Goal: Task Accomplishment & Management: Complete application form

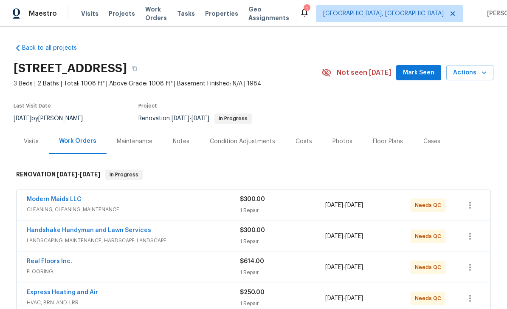
click at [428, 73] on span "Mark Seen" at bounding box center [418, 73] width 31 height 11
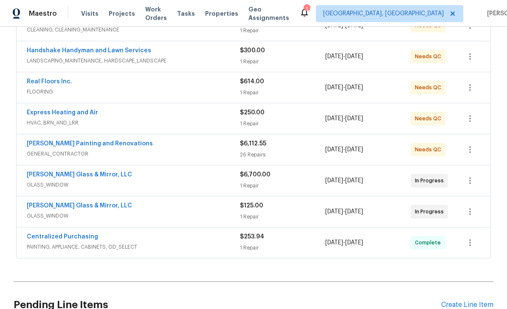
scroll to position [194, 0]
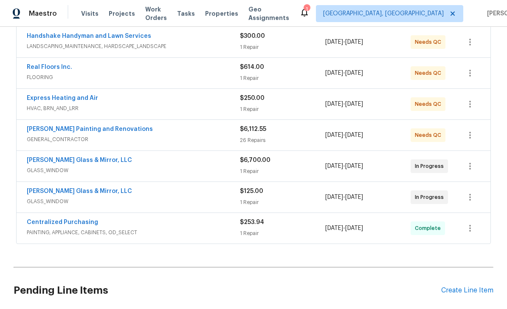
click at [463, 289] on div "Create Line Item" at bounding box center [468, 290] width 52 height 8
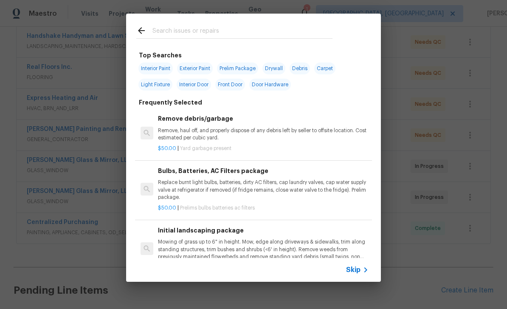
click at [234, 37] on input "text" at bounding box center [243, 31] width 180 height 13
click at [234, 36] on input "text" at bounding box center [243, 31] width 180 height 13
type input "Floor"
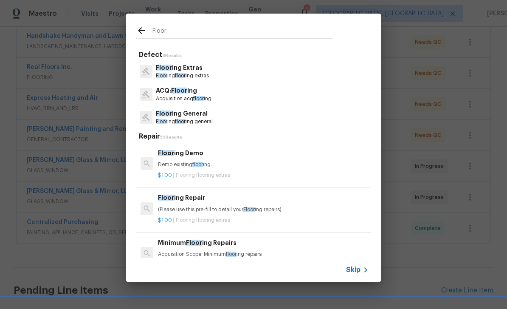
click at [184, 71] on p "Floor ing Extras" at bounding box center [182, 67] width 53 height 9
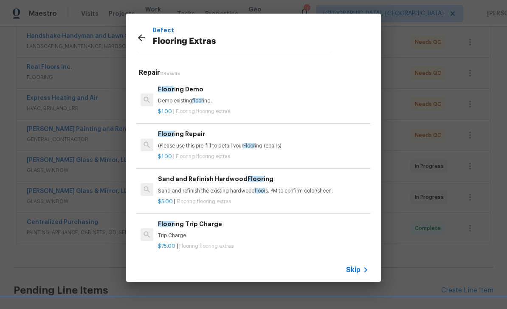
click at [252, 46] on p "Flooring Extras" at bounding box center [243, 42] width 180 height 14
click at [142, 40] on icon at bounding box center [141, 38] width 10 height 10
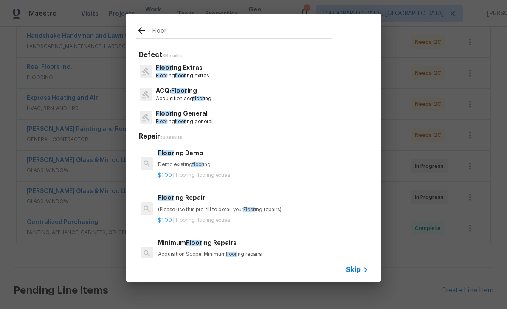
click at [207, 35] on input "Floor" at bounding box center [243, 31] width 180 height 13
type input "F"
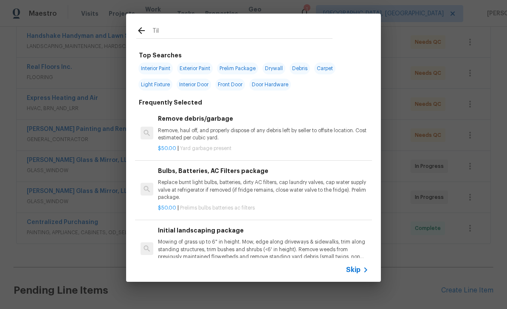
type input "Tile"
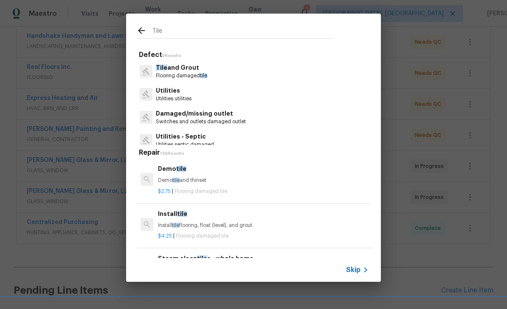
click at [184, 73] on p "Flooring damaged tile" at bounding box center [181, 75] width 51 height 7
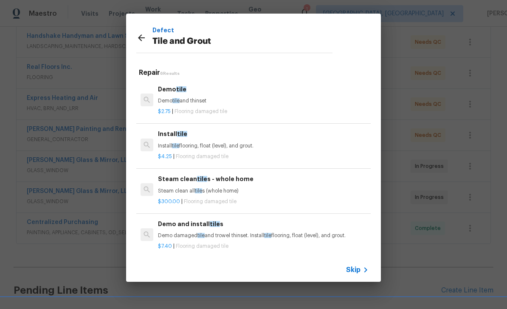
click at [211, 145] on p "Install tile flooring, float (level), and grout." at bounding box center [263, 145] width 211 height 7
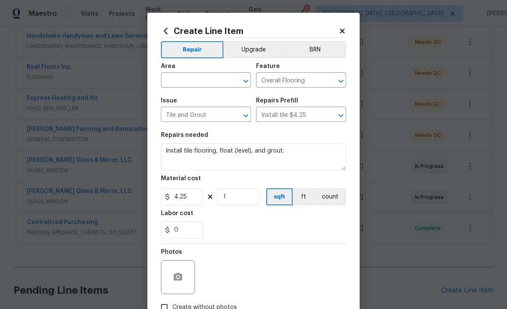
click at [196, 81] on input "text" at bounding box center [194, 80] width 66 height 13
type input "f"
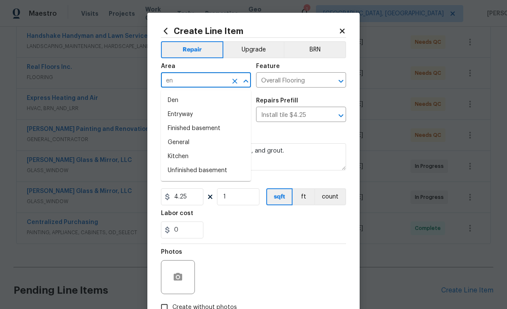
click at [191, 115] on li "Entryway" at bounding box center [206, 115] width 90 height 14
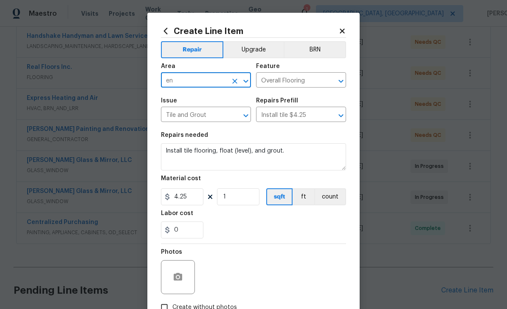
type input "Entryway"
click at [196, 200] on input "4.25" at bounding box center [182, 196] width 42 height 17
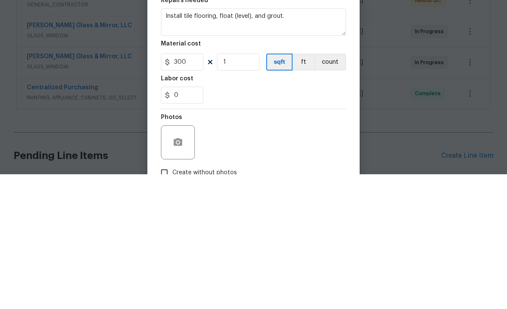
scroll to position [27, 0]
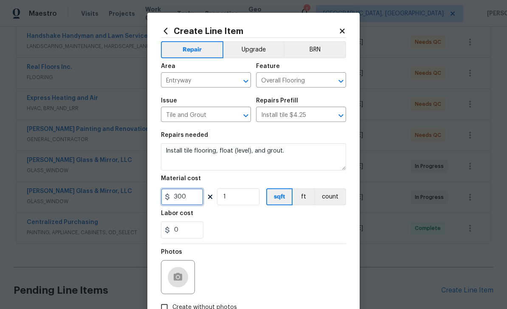
type input "300"
click at [178, 270] on button "button" at bounding box center [178, 277] width 20 height 20
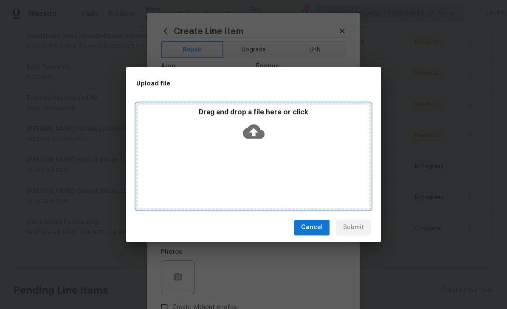
click at [259, 129] on icon at bounding box center [254, 131] width 22 height 14
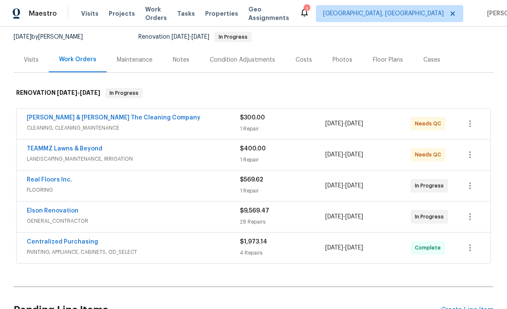
scroll to position [82, 0]
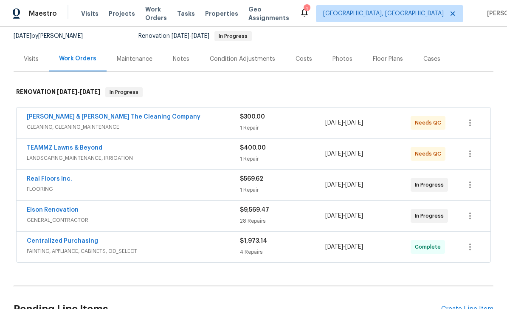
click at [304, 62] on div "Costs" at bounding box center [304, 59] width 17 height 8
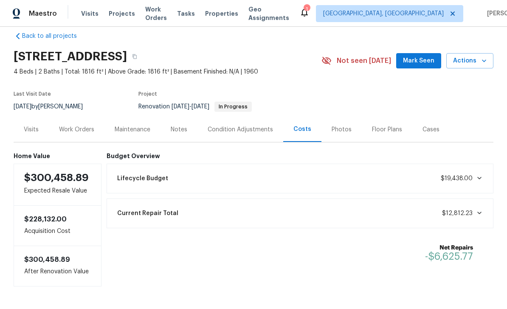
click at [71, 127] on div "Work Orders" at bounding box center [76, 129] width 35 height 8
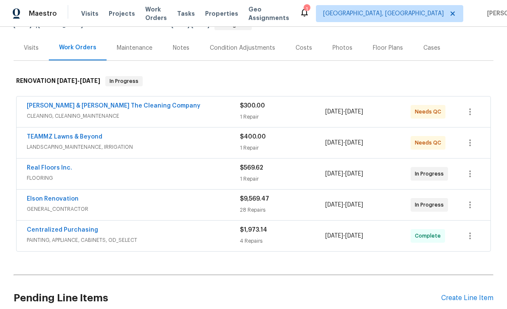
scroll to position [110, 0]
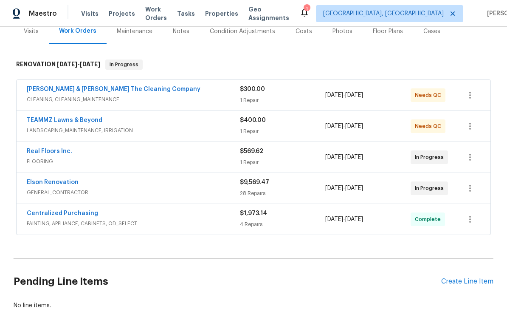
click at [51, 185] on link "Elson Renovation" at bounding box center [53, 182] width 52 height 6
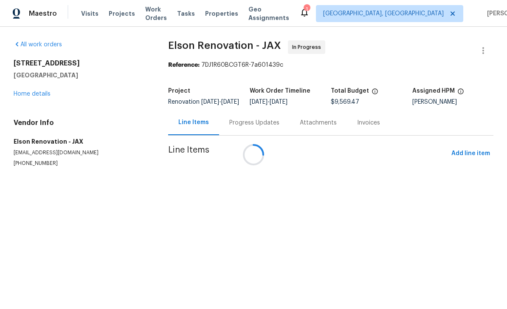
click at [478, 160] on div at bounding box center [253, 154] width 507 height 309
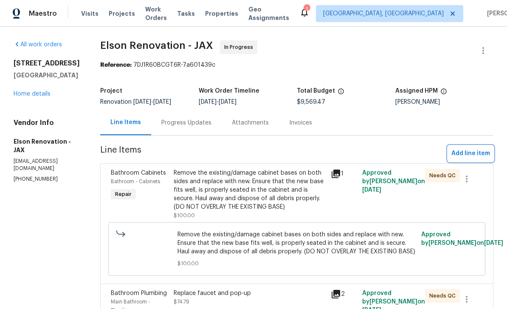
click at [475, 152] on span "Add line item" at bounding box center [471, 153] width 39 height 11
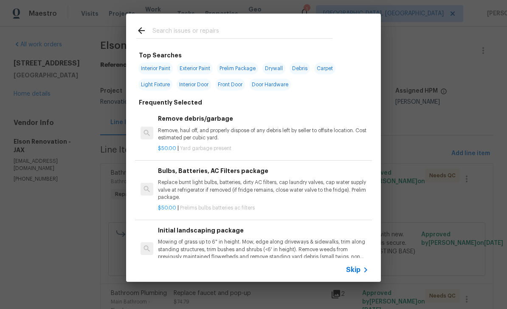
click at [229, 31] on input "text" at bounding box center [243, 31] width 180 height 13
click at [229, 30] on input "text" at bounding box center [243, 31] width 180 height 13
type input "Faucet"
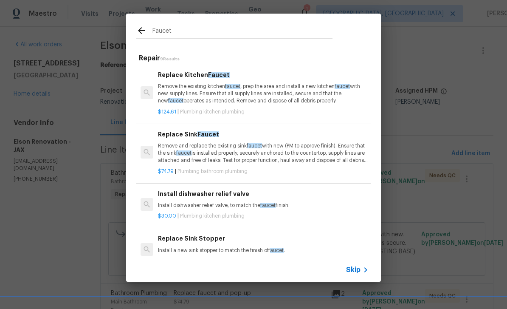
click at [198, 81] on div "Replace Kitchen Faucet Remove the existing kitchen faucet , prep the area and i…" at bounding box center [263, 87] width 211 height 35
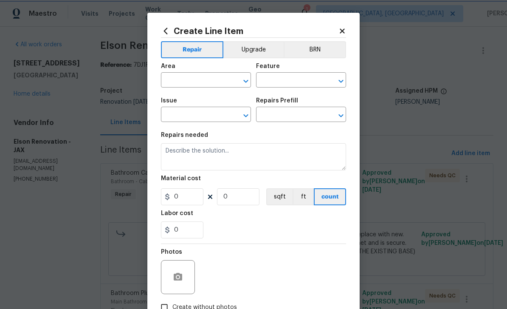
type input "Plumbing"
type input "Kitchen Plumbing"
type input "Replace Kitchen Faucet $124.61"
type textarea "Remove the existing kitchen faucet, prep the area and install a new kitchen fau…"
type input "124.61"
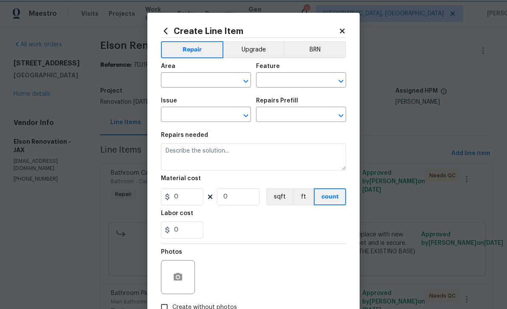
type input "1"
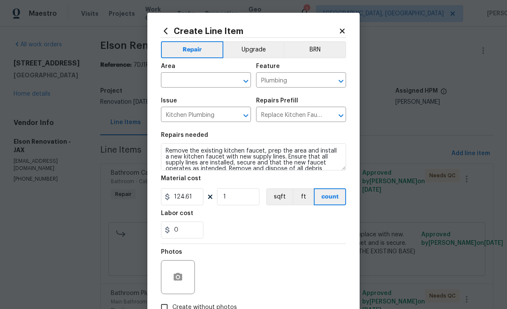
click at [209, 79] on input "text" at bounding box center [194, 80] width 66 height 13
click at [214, 96] on li "Kitchen" at bounding box center [206, 100] width 90 height 14
type input "Kitchen"
click at [196, 199] on input "124.61" at bounding box center [182, 196] width 42 height 17
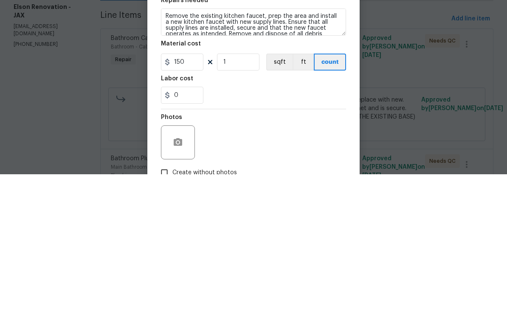
scroll to position [27, 0]
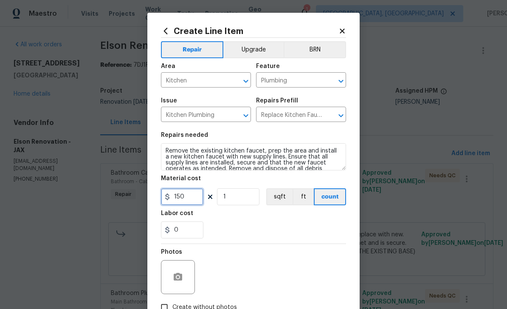
type input "150"
click at [173, 277] on icon "button" at bounding box center [178, 277] width 10 height 10
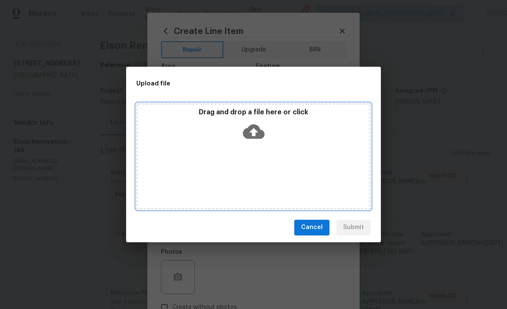
click at [253, 133] on icon at bounding box center [254, 132] width 22 height 22
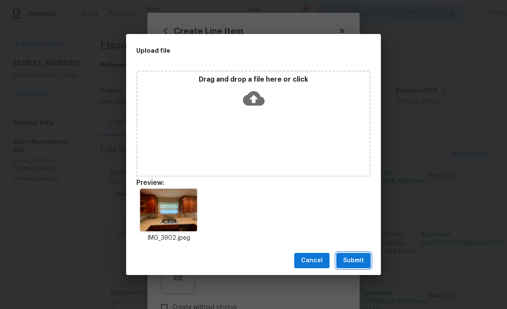
click at [365, 253] on button "Submit" at bounding box center [354, 261] width 34 height 16
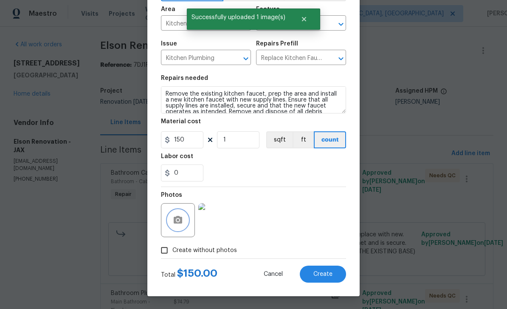
scroll to position [59, 0]
click at [329, 274] on span "Create" at bounding box center [323, 274] width 19 height 6
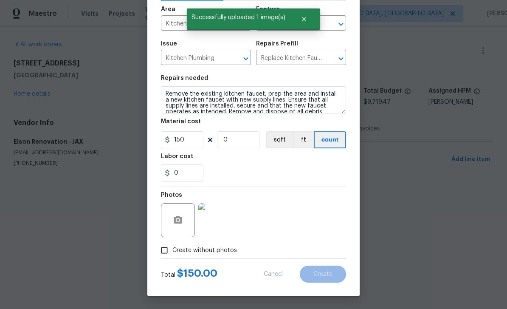
scroll to position [0, 0]
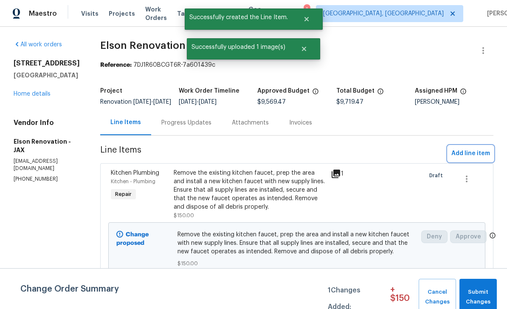
click at [474, 159] on span "Add line item" at bounding box center [471, 153] width 39 height 11
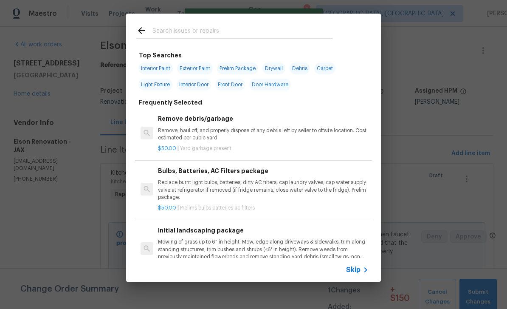
click at [252, 34] on input "text" at bounding box center [243, 31] width 180 height 13
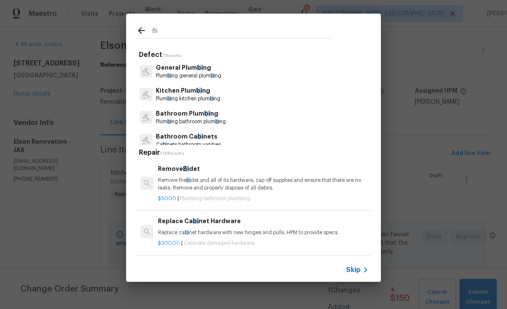
type input "B"
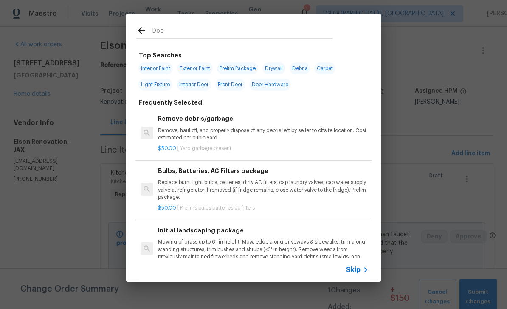
type input "Door"
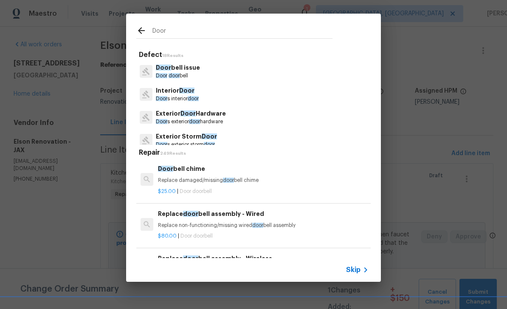
click at [178, 92] on p "Interior Door" at bounding box center [177, 90] width 43 height 9
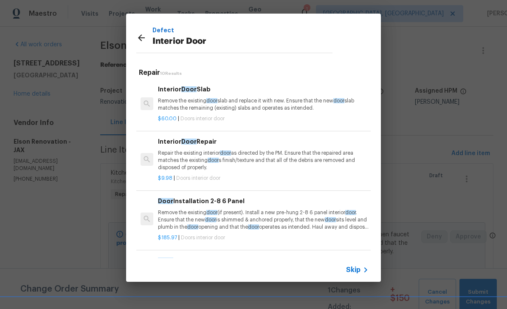
click at [261, 102] on p "Remove the existing door slab and replace it with new. Ensure that the new door…" at bounding box center [263, 104] width 211 height 14
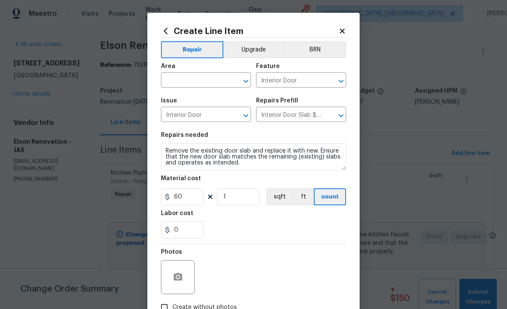
click at [215, 84] on input "text" at bounding box center [194, 80] width 66 height 13
click at [172, 95] on li "Carport" at bounding box center [206, 100] width 90 height 14
type input "Carport"
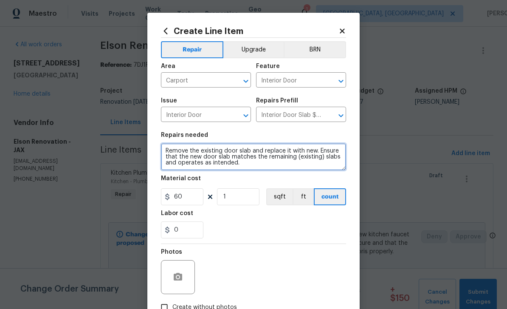
paste textarea "Repair the existing interior door as directed by the PM. Ensure that the repair…"
type textarea "Remove the existing door slab and replace it with new. Ensure that Repair the e…"
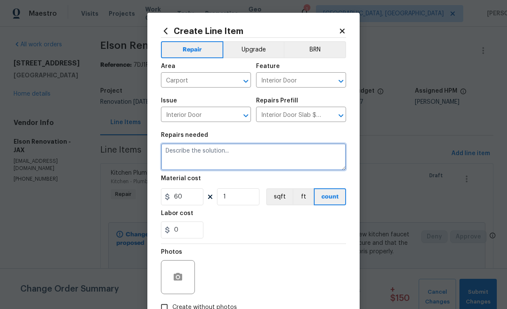
click at [200, 159] on textarea at bounding box center [253, 156] width 185 height 27
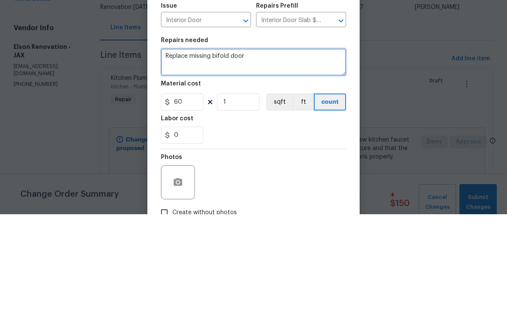
type textarea "Replace missing bifold door"
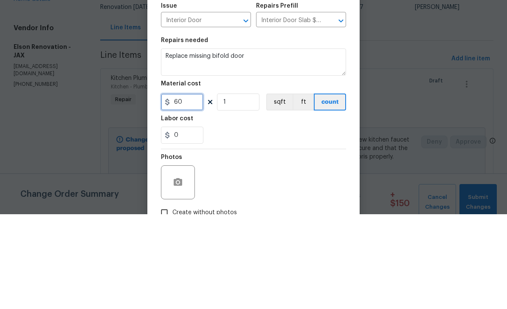
click at [195, 188] on input "60" at bounding box center [182, 196] width 42 height 17
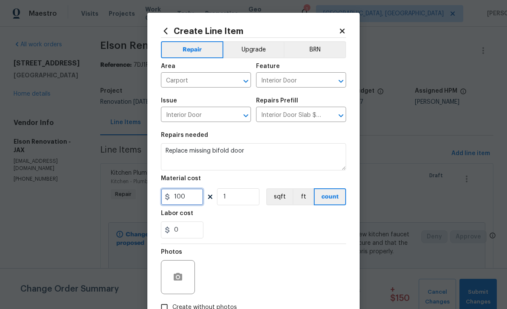
type input "100"
click at [182, 272] on button "button" at bounding box center [178, 277] width 20 height 20
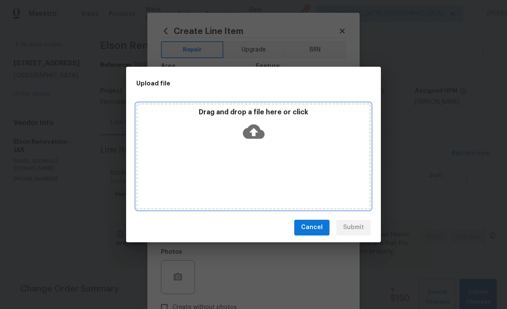
click at [256, 119] on div "Drag and drop a file here or click" at bounding box center [254, 126] width 232 height 37
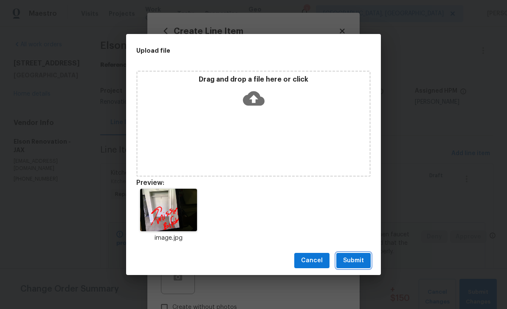
click at [361, 263] on span "Submit" at bounding box center [353, 260] width 21 height 11
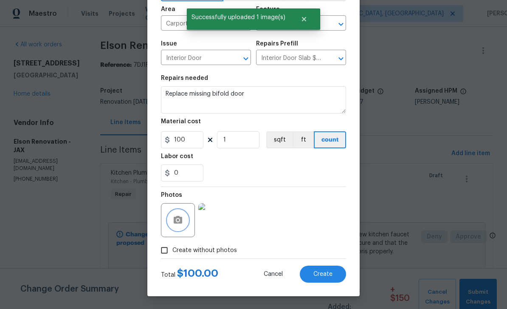
scroll to position [59, 0]
click at [323, 276] on span "Create" at bounding box center [323, 274] width 19 height 6
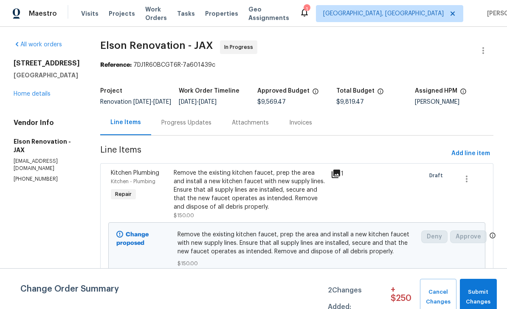
scroll to position [0, 0]
click at [25, 97] on link "Home details" at bounding box center [32, 94] width 37 height 6
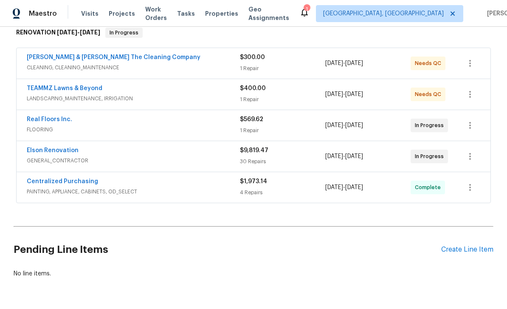
scroll to position [141, 0]
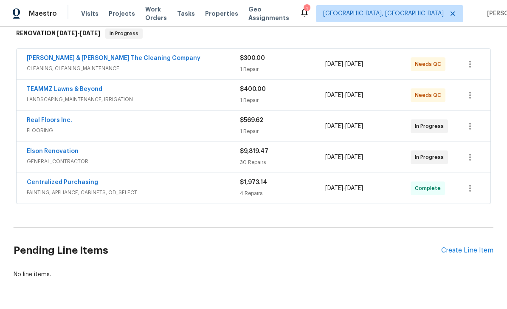
click at [42, 153] on link "Elson Renovation" at bounding box center [53, 151] width 52 height 6
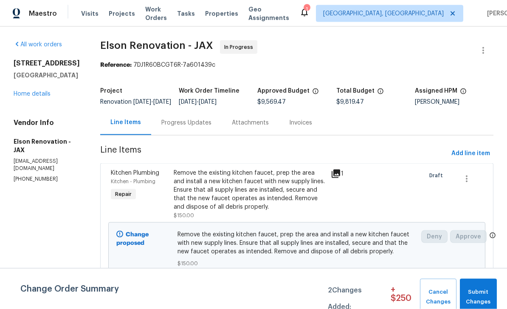
scroll to position [27, 0]
click at [28, 91] on link "Home details" at bounding box center [32, 94] width 37 height 6
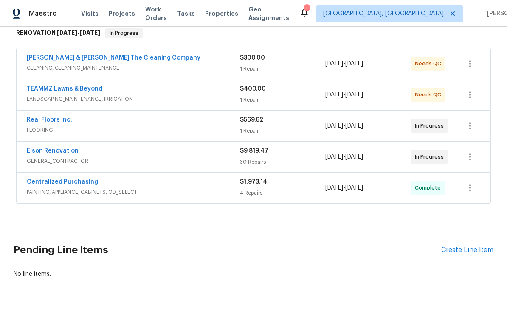
scroll to position [141, 0]
click at [40, 148] on link "Elson Renovation" at bounding box center [53, 151] width 52 height 6
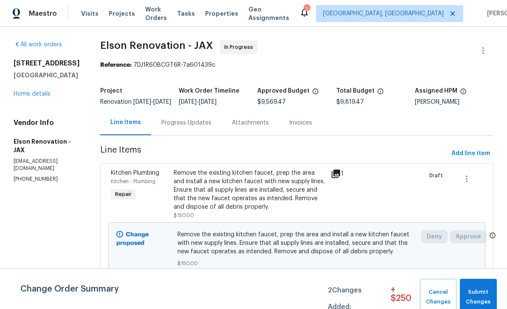
click at [28, 97] on link "Home details" at bounding box center [32, 94] width 37 height 6
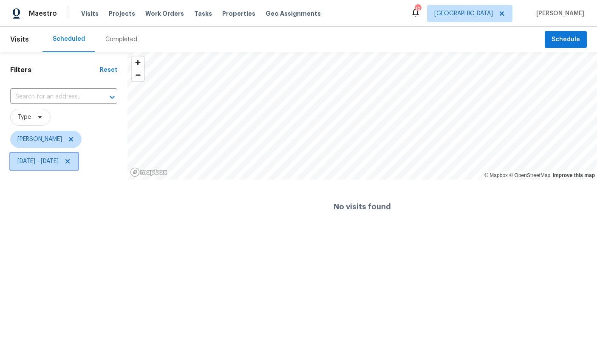
click at [59, 162] on span "[DATE] - [DATE]" at bounding box center [37, 161] width 41 height 8
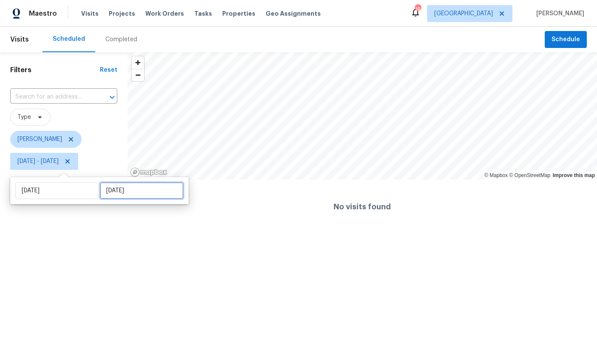
click at [119, 193] on input "Wed, Aug 27" at bounding box center [142, 190] width 84 height 17
select select "7"
select select "2025"
select select "8"
select select "2025"
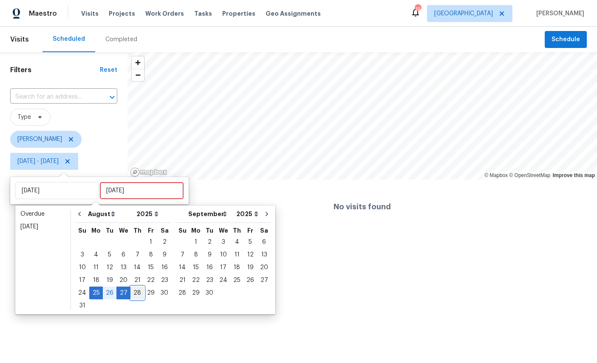
click at [130, 295] on div "28" at bounding box center [137, 293] width 14 height 12
type input "Thu, Aug 28"
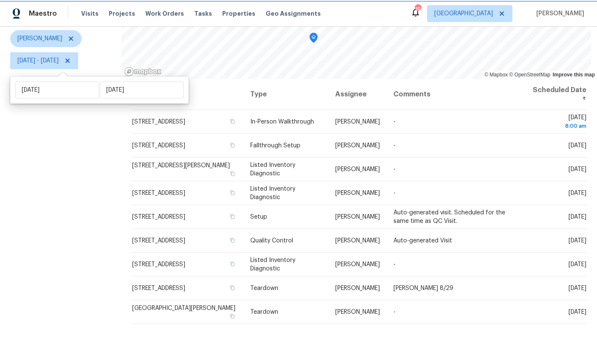
scroll to position [100, 0]
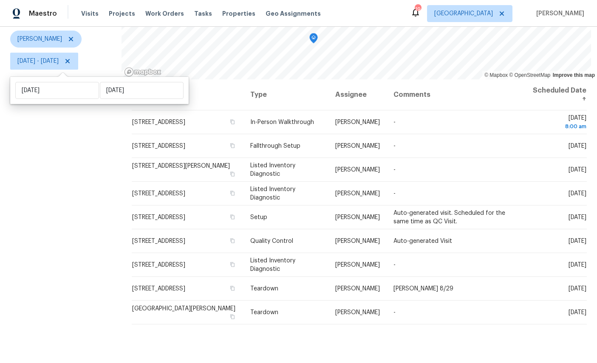
click at [82, 137] on div "Filters Reset ​ Type William Sparks Mon, Aug 25 - Thu, Aug 28" at bounding box center [61, 161] width 122 height 418
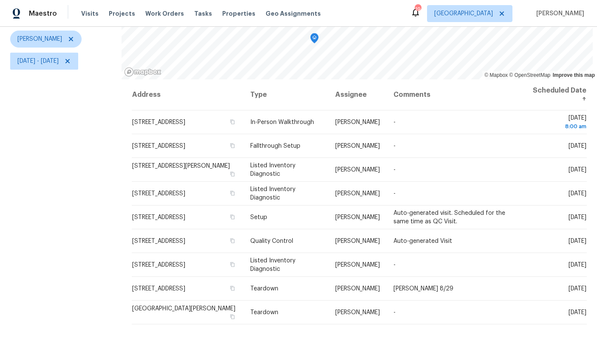
click at [0, 0] on icon at bounding box center [0, 0] width 0 height 0
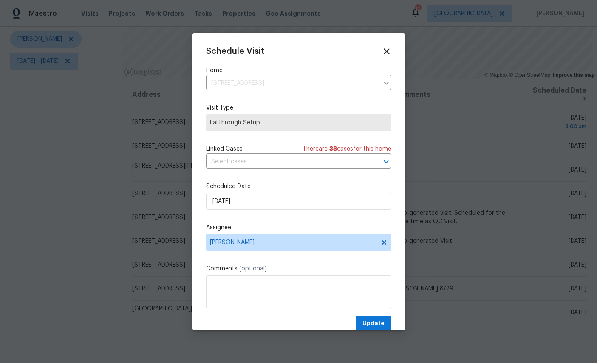
click at [358, 190] on label "Scheduled Date" at bounding box center [298, 186] width 185 height 8
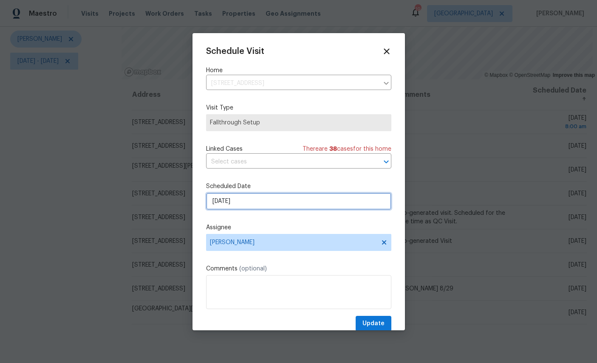
click at [340, 201] on input "8/28/2025" at bounding box center [298, 201] width 185 height 17
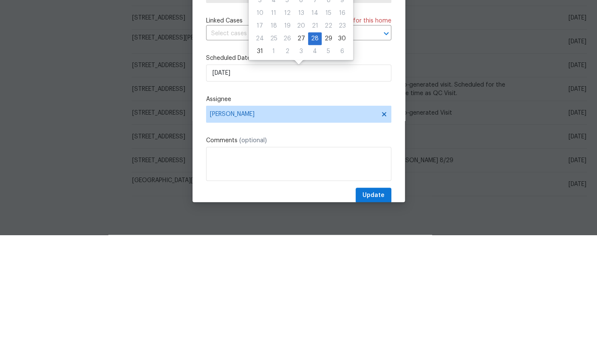
click at [49, 108] on div at bounding box center [298, 181] width 597 height 363
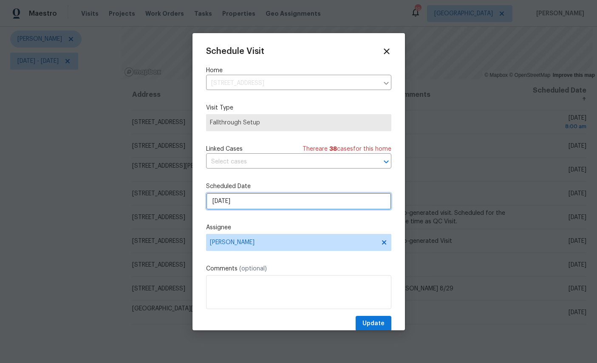
click at [339, 200] on input "8/28/2025" at bounding box center [298, 201] width 185 height 17
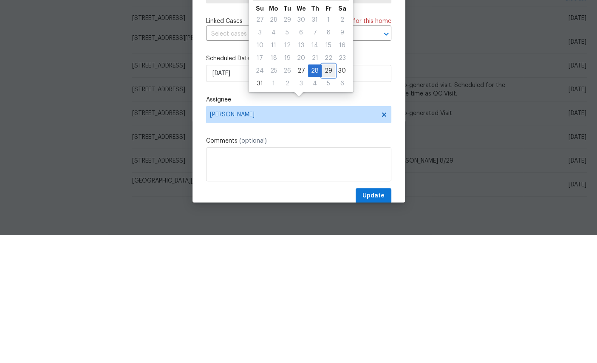
click at [330, 193] on div "29" at bounding box center [329, 199] width 14 height 12
type input "8/29/2025"
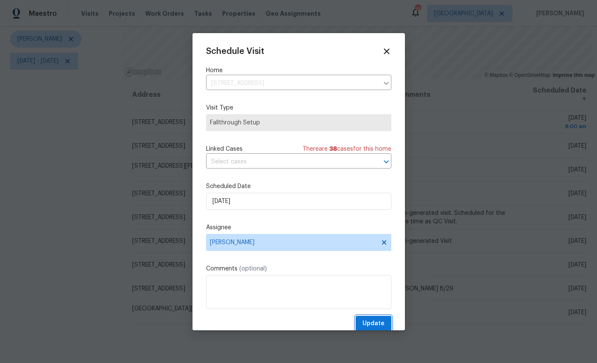
click at [381, 318] on button "Update" at bounding box center [374, 324] width 36 height 16
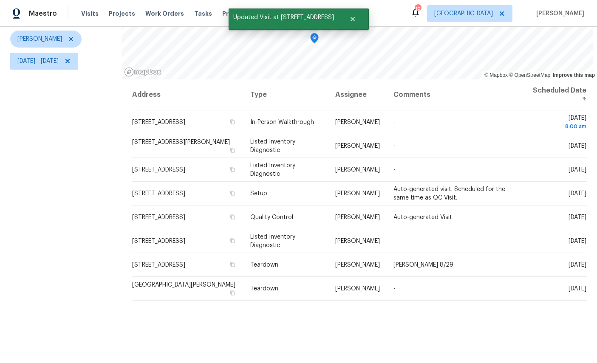
scroll to position [95, 0]
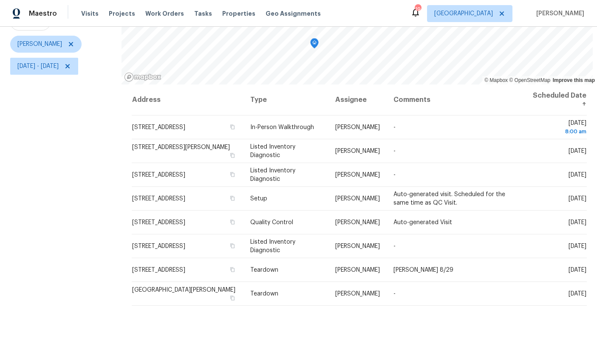
click at [0, 0] on icon at bounding box center [0, 0] width 0 height 0
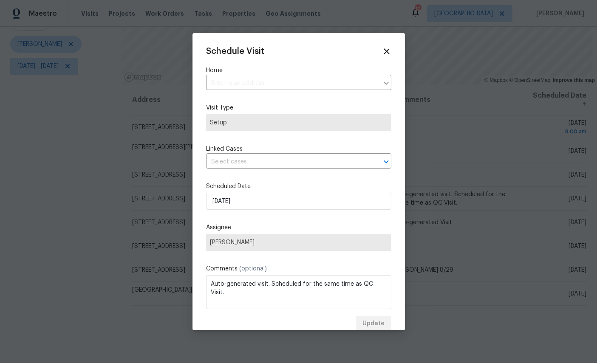
type input "12238 Bayonne St, Jacksonville, FL 32224"
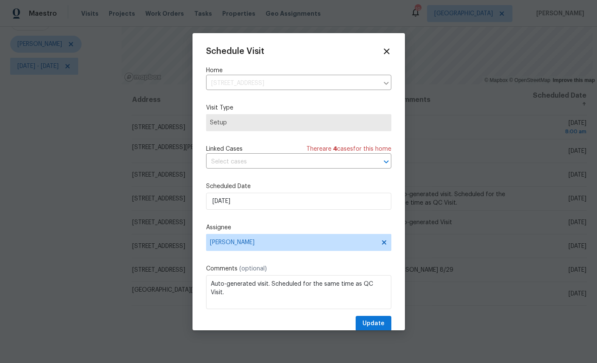
click at [389, 45] on div "Schedule Visit Home 12238 Bayonne St, Jacksonville, FL 32224 ​ Visit Type Setup…" at bounding box center [299, 181] width 212 height 297
click at [390, 48] on icon at bounding box center [386, 51] width 9 height 9
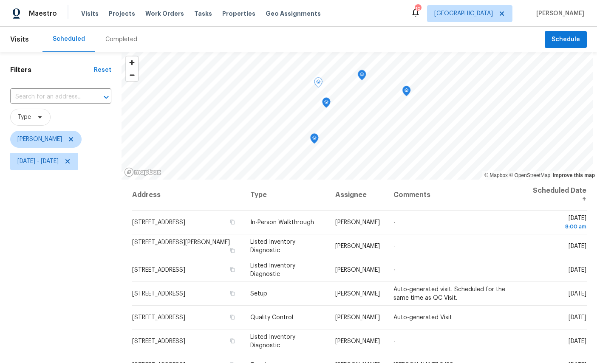
scroll to position [0, 0]
click at [318, 140] on icon "Map marker" at bounding box center [316, 141] width 3 height 2
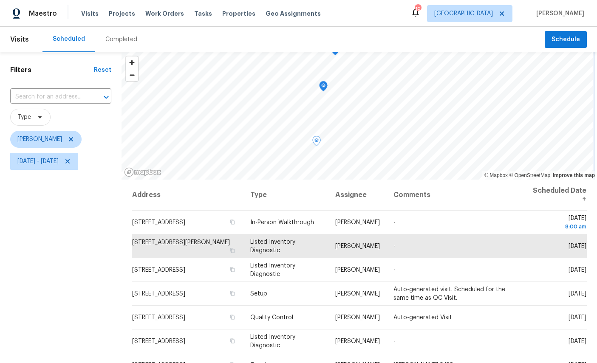
click at [327, 82] on icon "Map marker" at bounding box center [324, 87] width 8 height 10
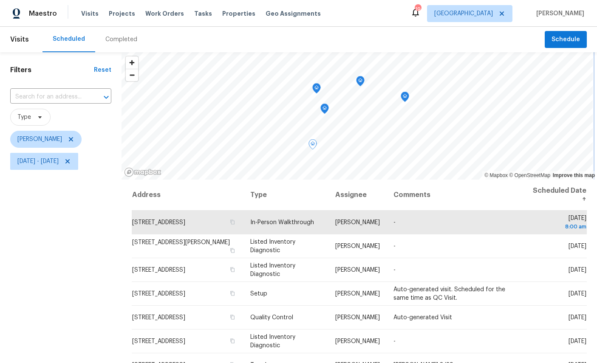
click at [409, 92] on icon "Map marker" at bounding box center [405, 97] width 8 height 10
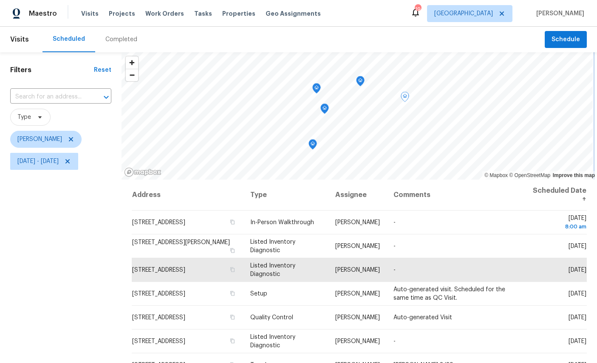
click at [364, 76] on icon "Map marker" at bounding box center [361, 81] width 8 height 10
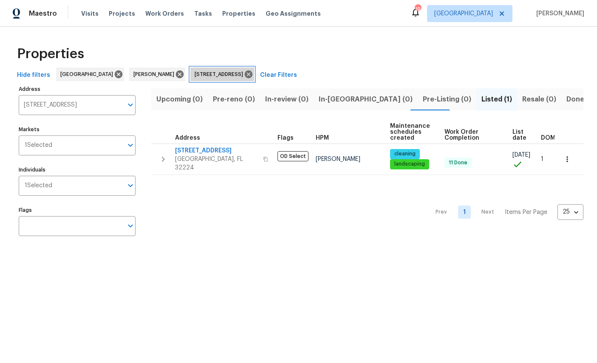
click at [252, 73] on icon at bounding box center [249, 75] width 8 height 8
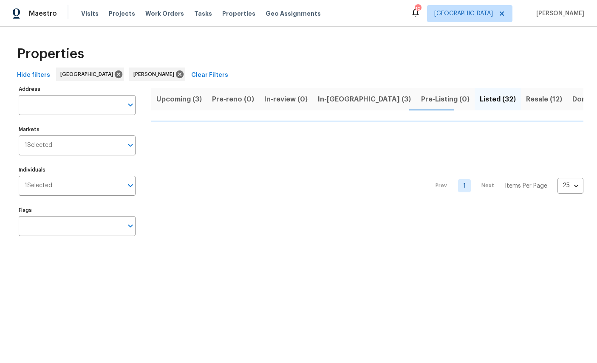
click at [526, 96] on span "Resale (12)" at bounding box center [544, 99] width 36 height 12
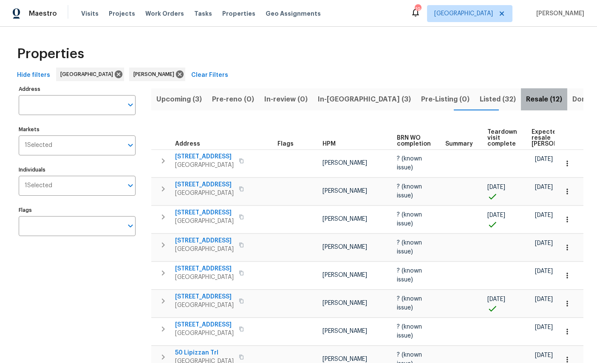
click at [521, 100] on button "Resale (12)" at bounding box center [544, 99] width 46 height 22
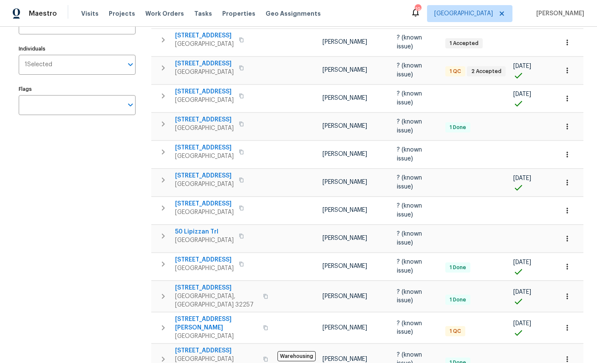
scroll to position [119, 0]
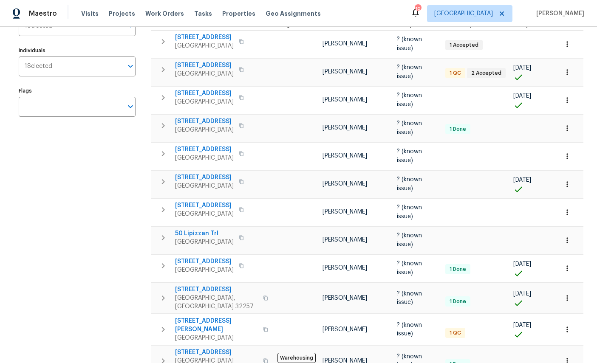
click at [570, 208] on icon "button" at bounding box center [567, 212] width 8 height 8
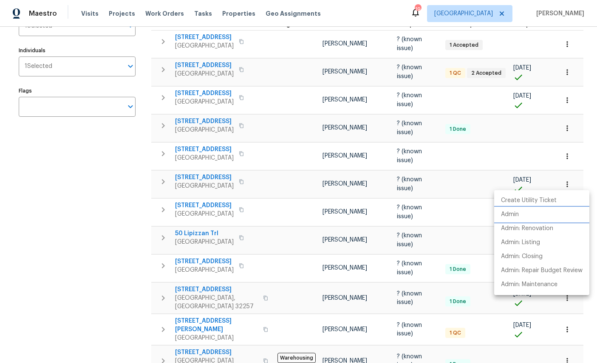
click at [510, 217] on p "Admin" at bounding box center [510, 214] width 18 height 9
